Goal: Browse casually: Explore the website without a specific task or goal

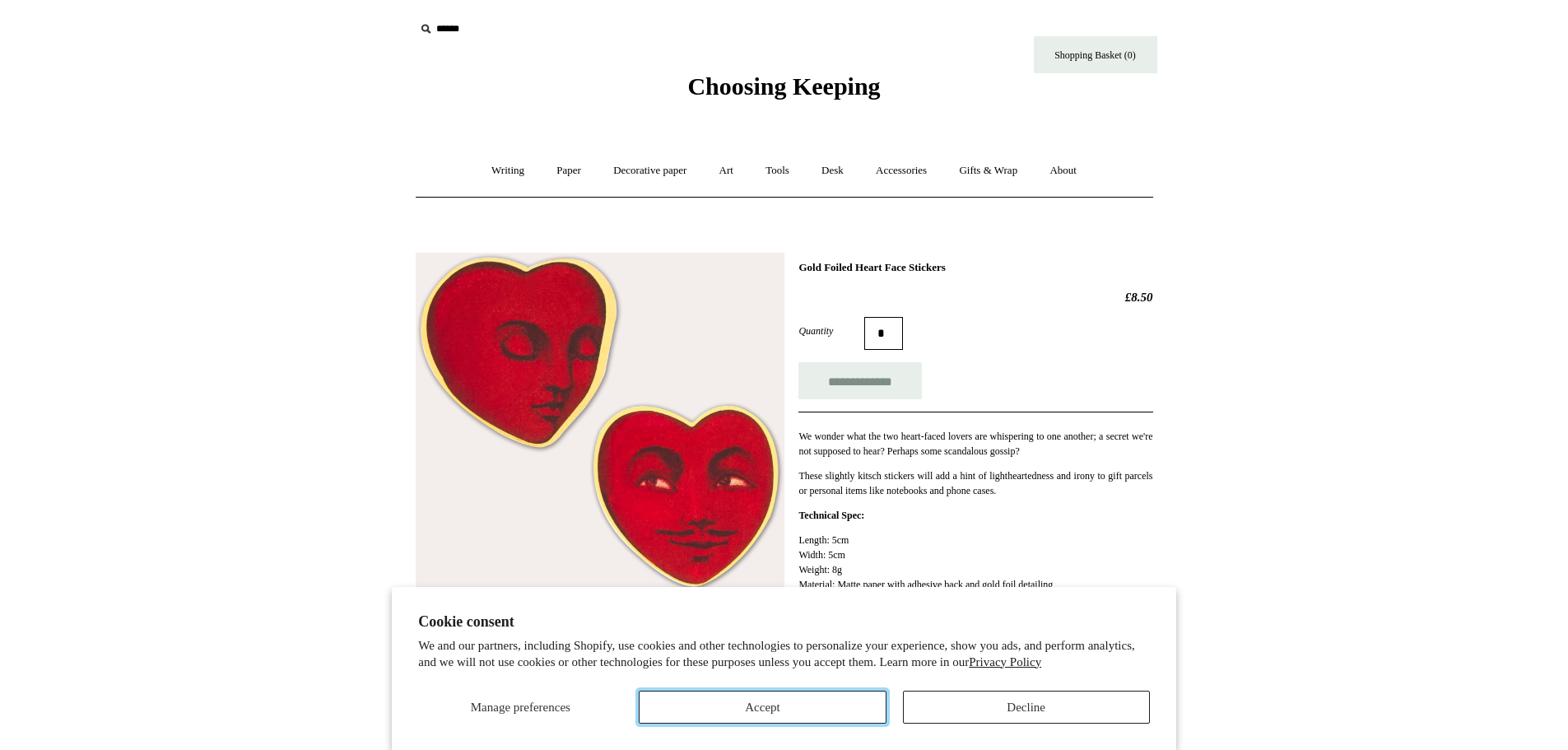
click at [851, 707] on button "Accept" at bounding box center [761, 708] width 247 height 33
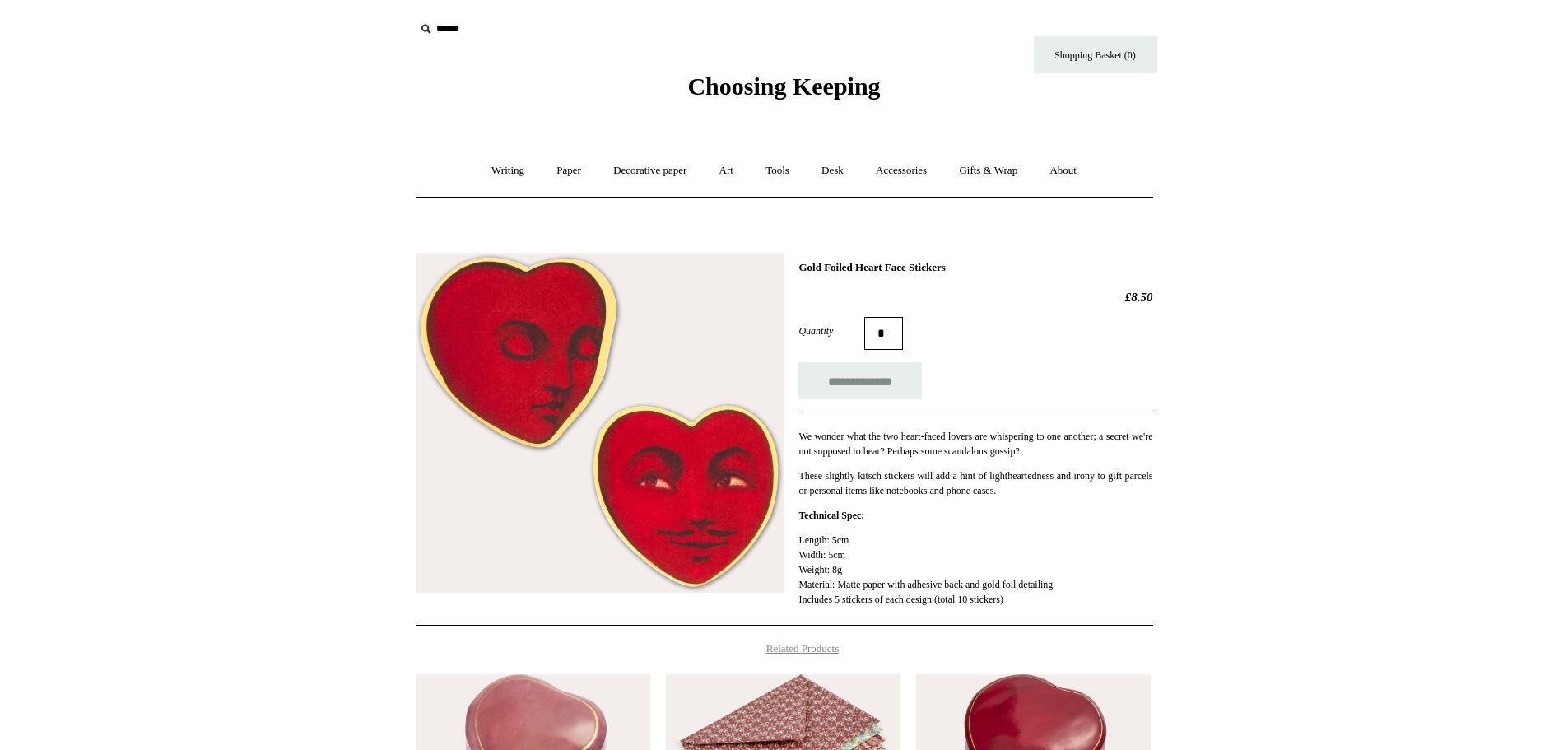
drag, startPoint x: 1114, startPoint y: 299, endPoint x: 1236, endPoint y: 299, distance: 122.0
click at [1236, 299] on html "Cookie consent We and our partners, including Shopify, use cookies and other te…" at bounding box center [784, 575] width 1568 height 1150
click at [1281, 223] on html "Cookie consent We and our partners, including Shopify, use cookies and other te…" at bounding box center [784, 575] width 1568 height 1150
drag, startPoint x: 1116, startPoint y: 291, endPoint x: 1151, endPoint y: 296, distance: 35.4
click at [1151, 296] on h2 "£8.50" at bounding box center [974, 297] width 354 height 15
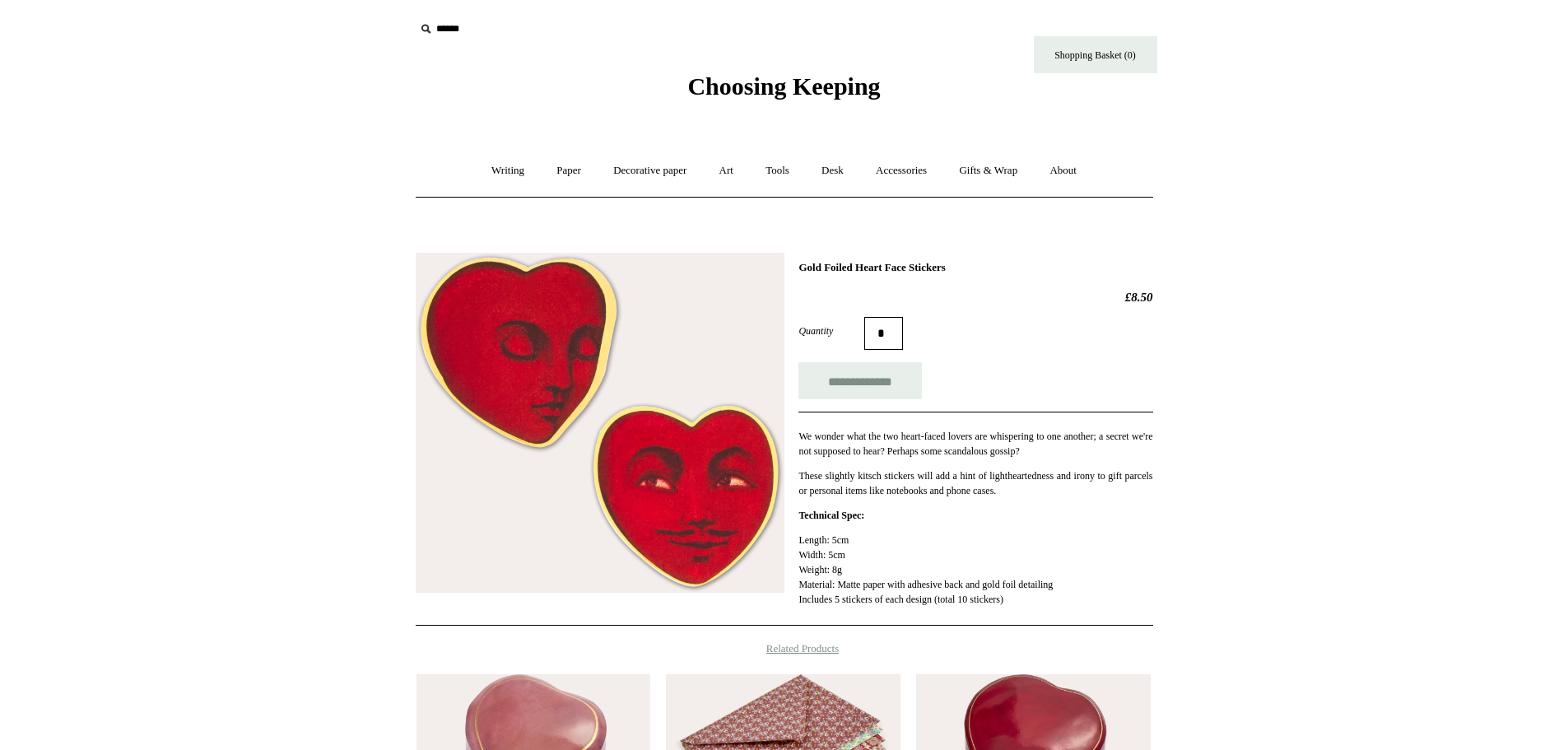
click at [1296, 329] on html "Cookie consent We and our partners, including Shopify, use cookies and other te…" at bounding box center [784, 575] width 1568 height 1150
click at [851, 87] on span "Choosing Keeping" at bounding box center [783, 85] width 193 height 27
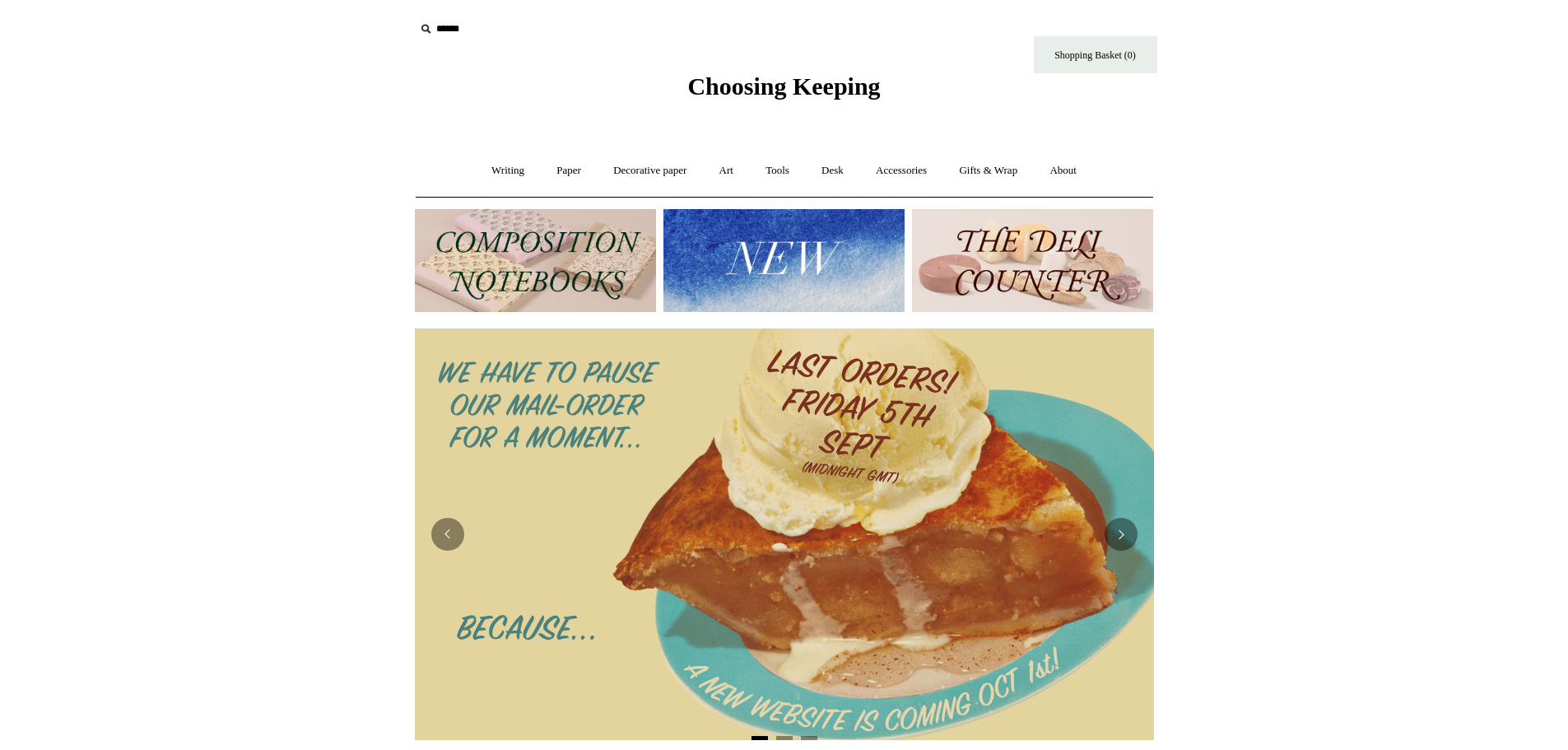
click at [989, 260] on img at bounding box center [1031, 260] width 241 height 103
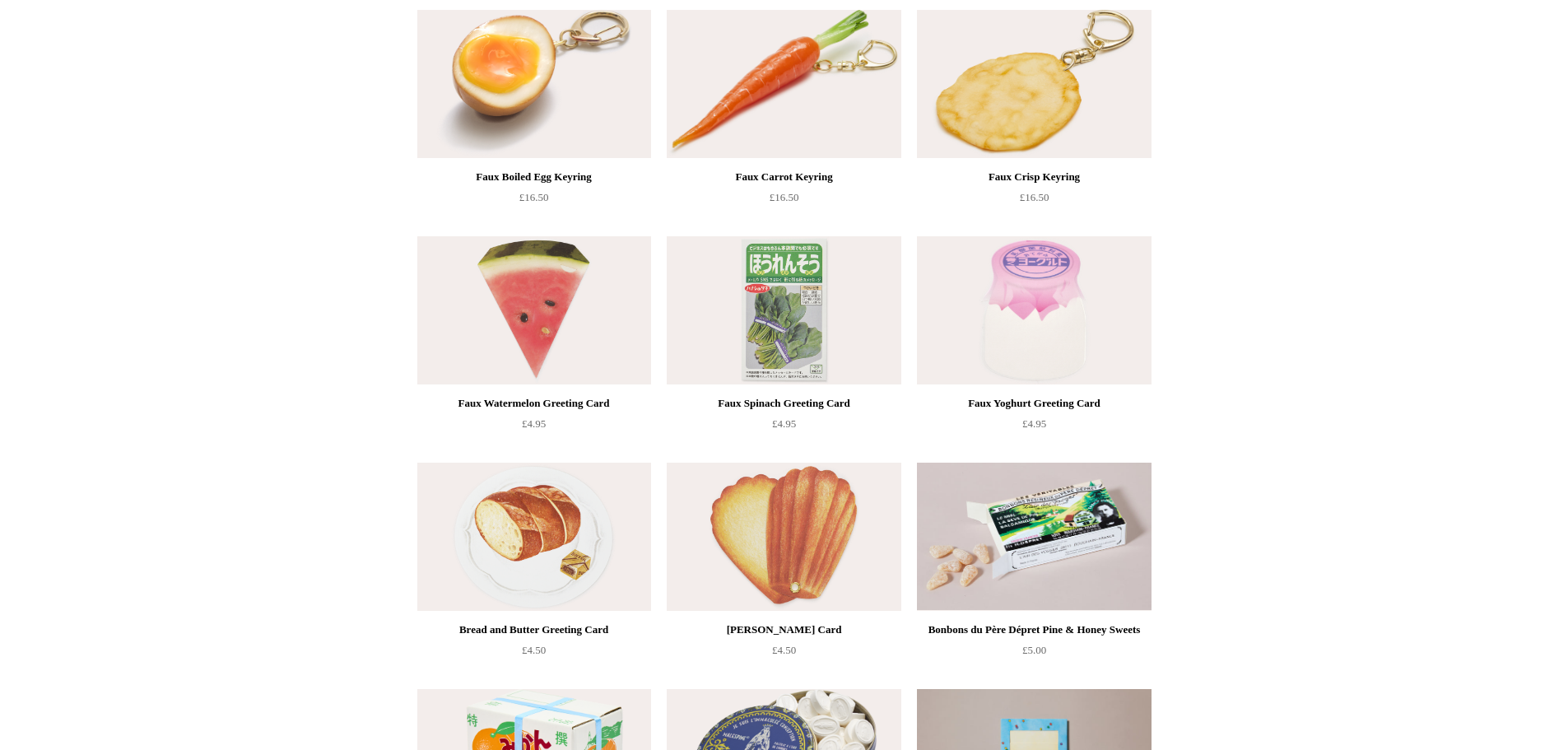
scroll to position [905, 0]
